Goal: Task Accomplishment & Management: Manage account settings

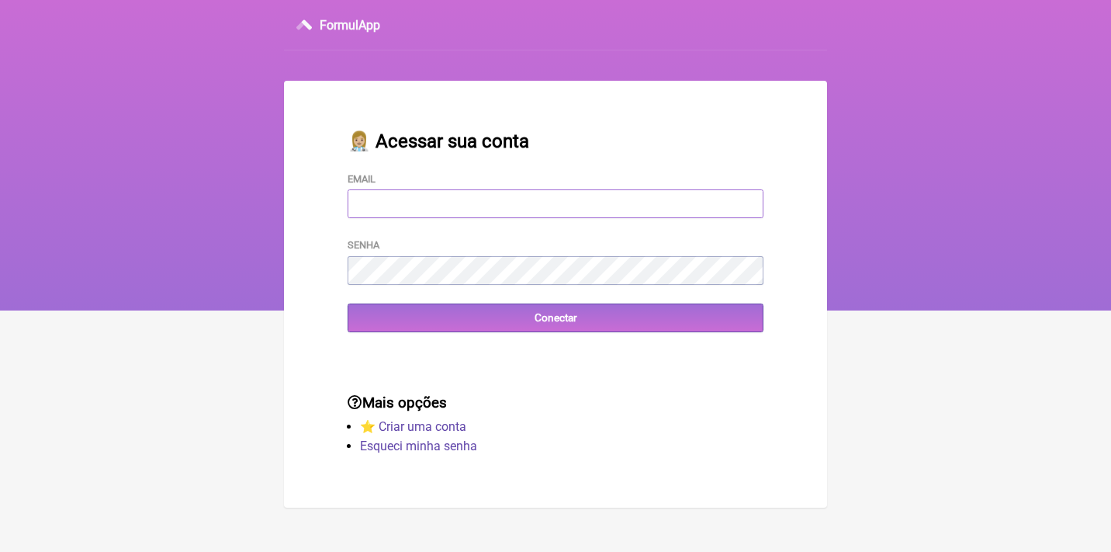
type input "adm.clinicabalance@gmail.com"
click at [556, 317] on input "Conectar" at bounding box center [556, 317] width 416 height 29
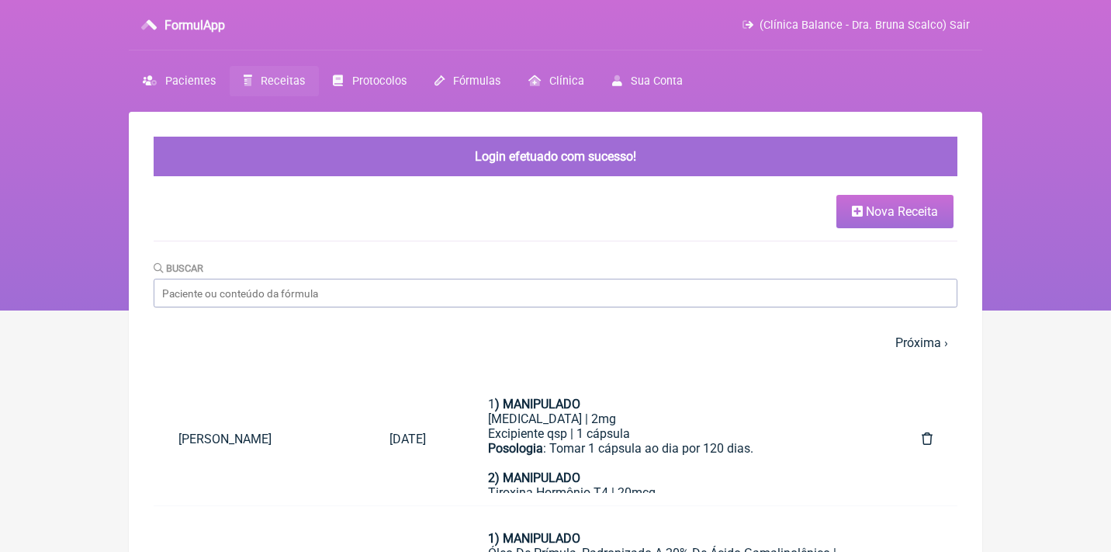
click at [275, 91] on link "Receitas" at bounding box center [274, 81] width 89 height 30
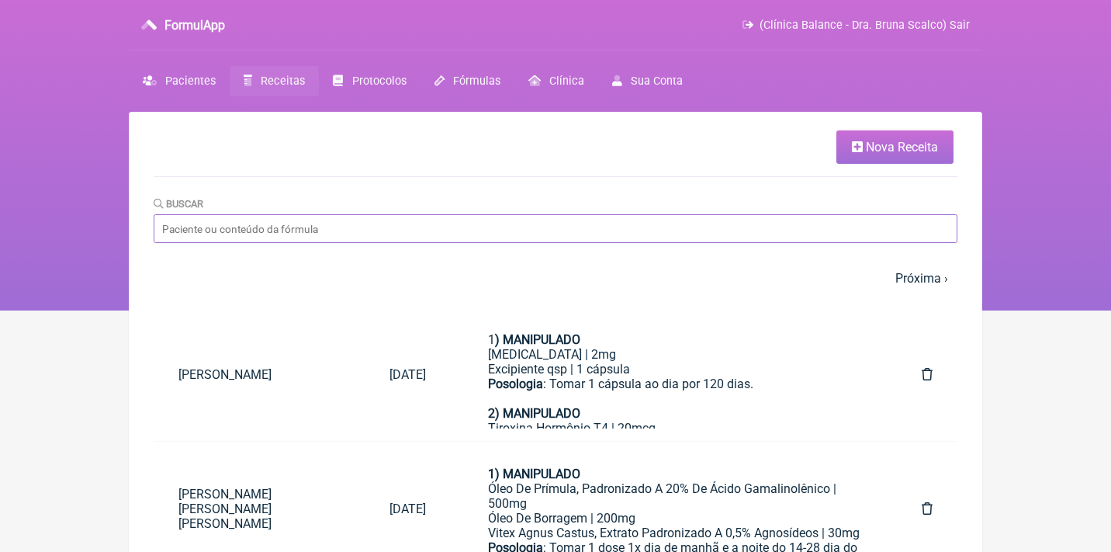
click at [269, 233] on input "Buscar" at bounding box center [556, 228] width 804 height 29
click at [783, 26] on span "(Clínica Balance - Dra. Bruna Scalco) Sair" at bounding box center [865, 25] width 210 height 13
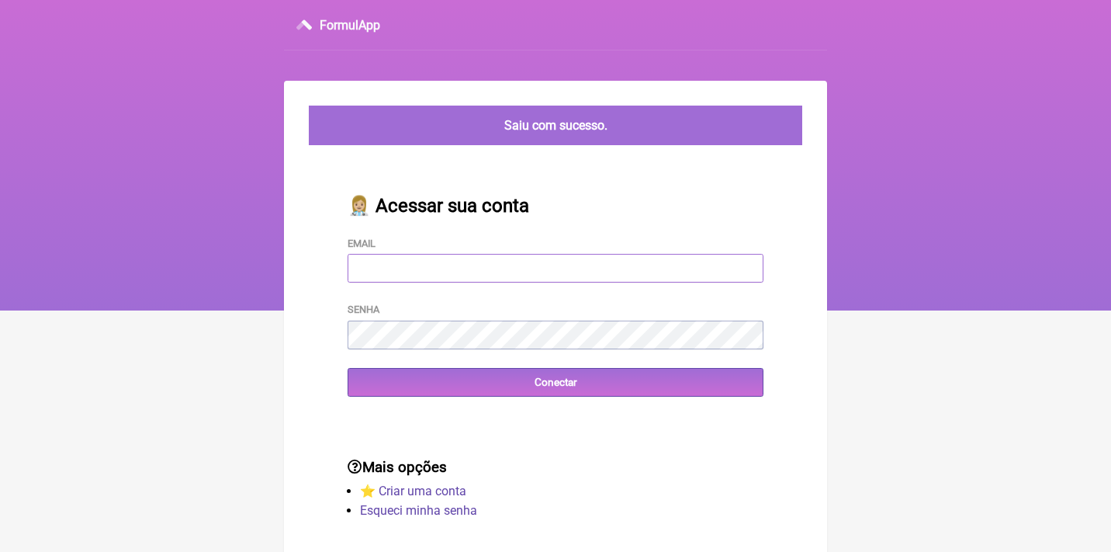
type input "[EMAIL_ADDRESS][DOMAIN_NAME]"
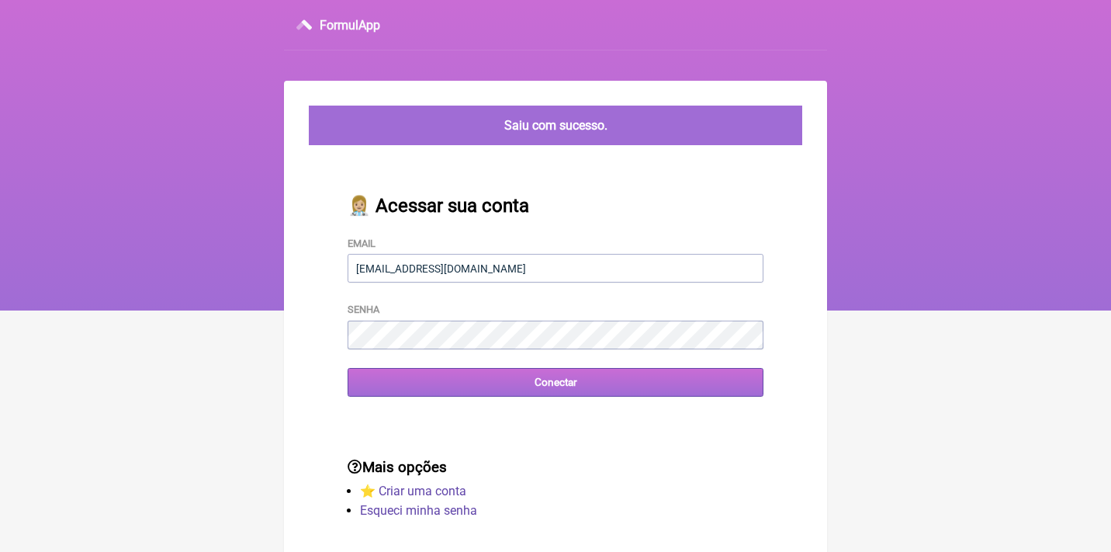
click at [524, 434] on div "Mais opções ⭐️ Criar uma conta Esqueci minha senha" at bounding box center [556, 490] width 466 height 113
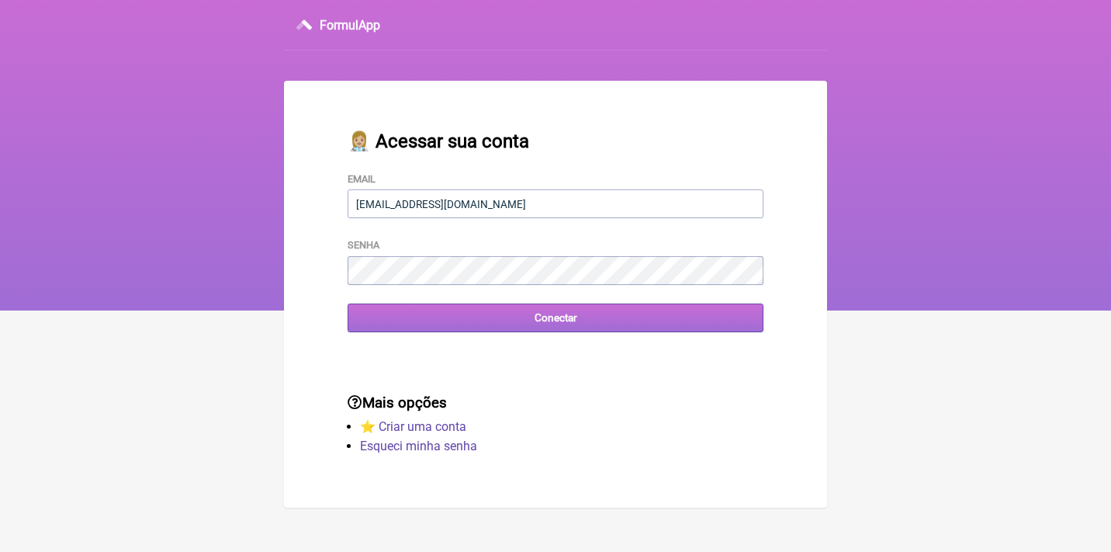
click at [487, 320] on input "Conectar" at bounding box center [556, 317] width 416 height 29
